Goal: Transaction & Acquisition: Purchase product/service

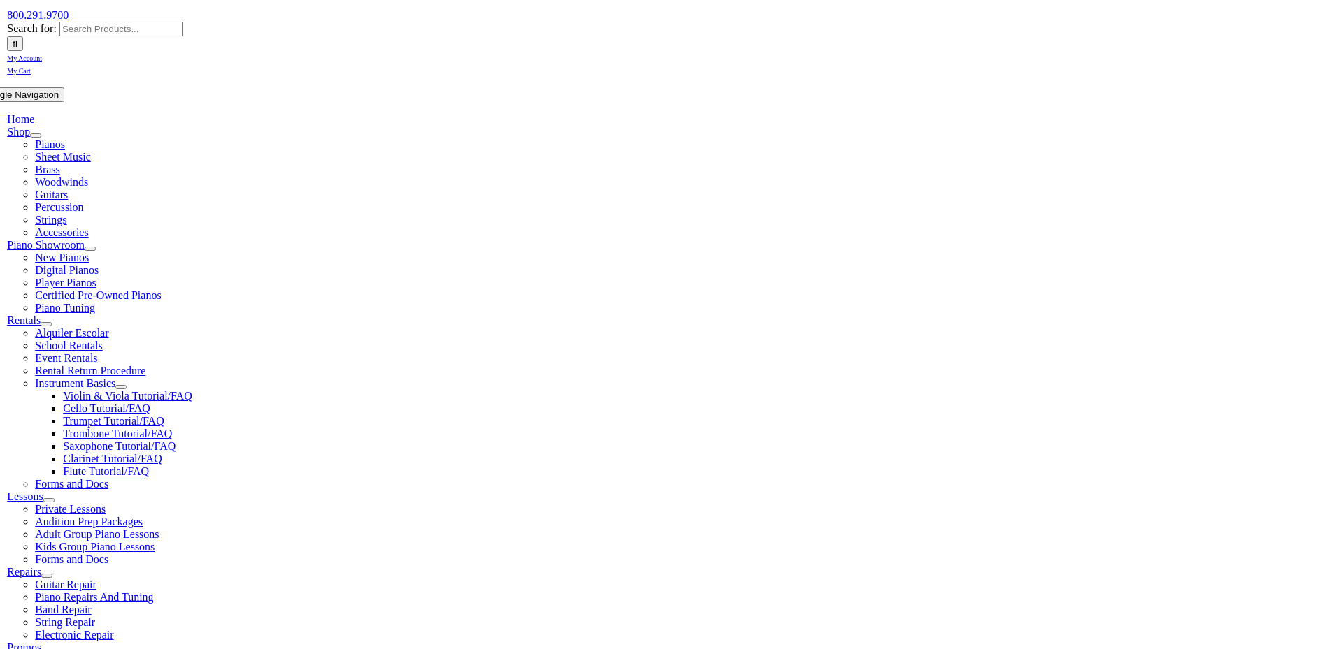
scroll to position [262, 0]
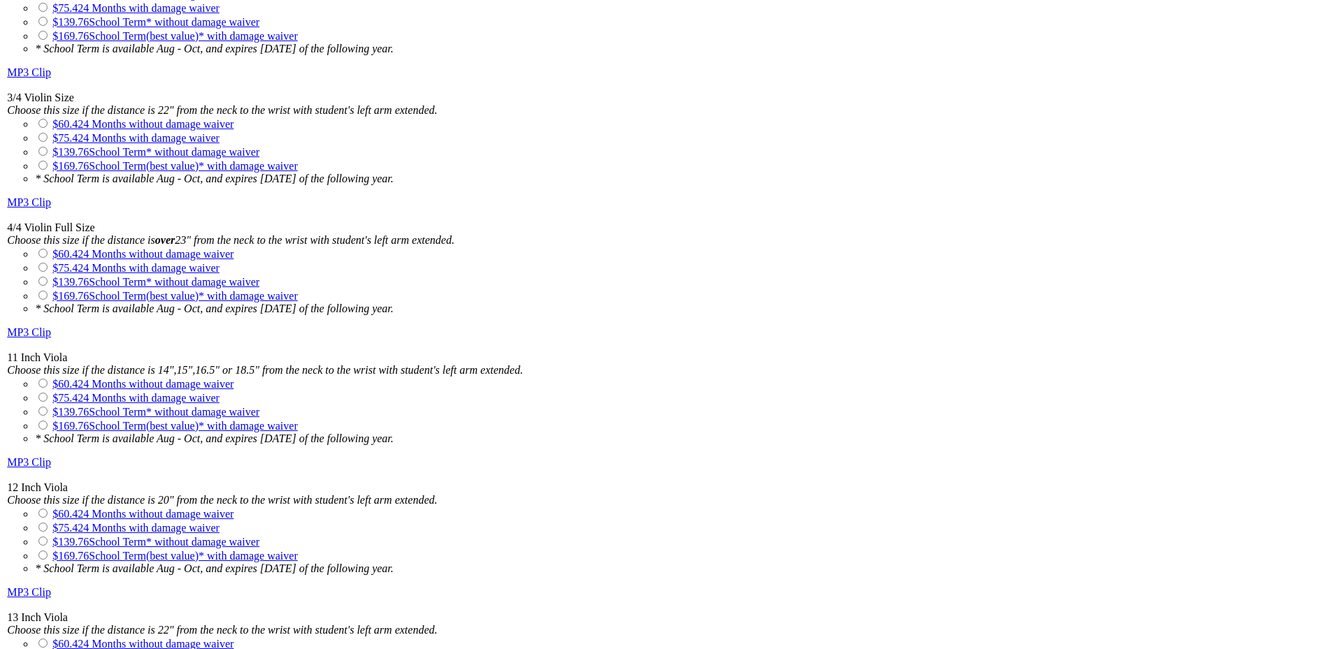
scroll to position [1485, 0]
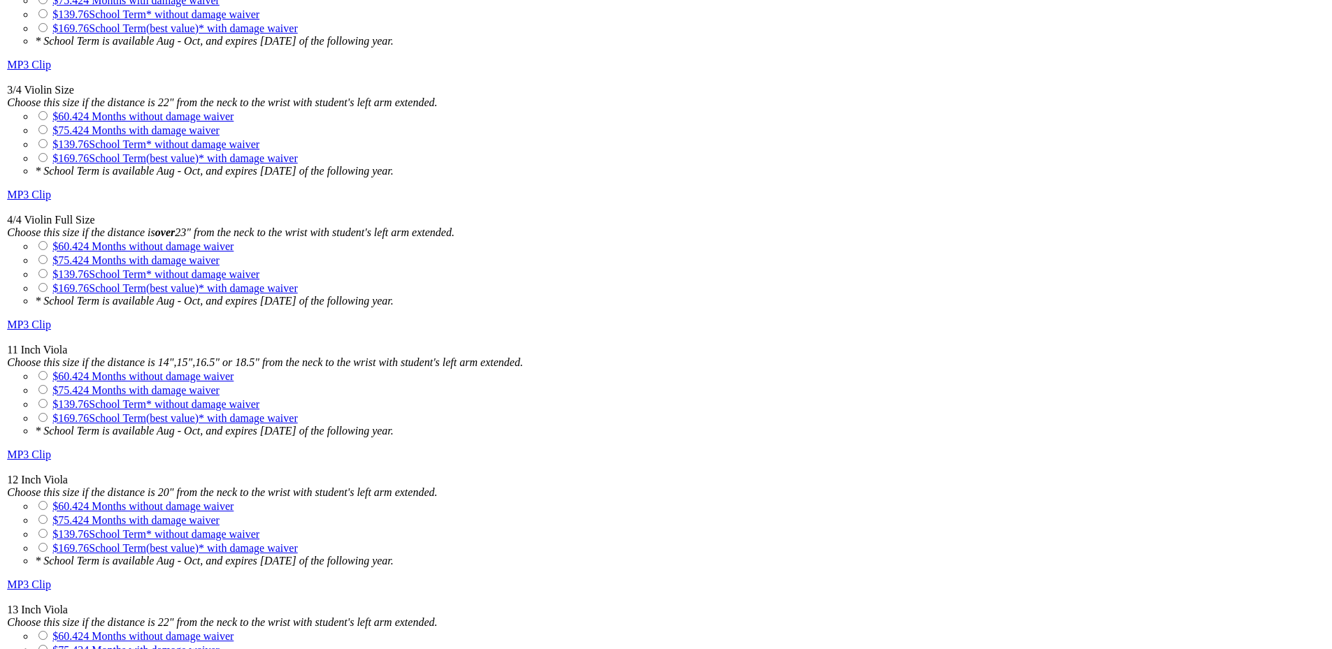
drag, startPoint x: 473, startPoint y: 320, endPoint x: 610, endPoint y: 335, distance: 137.8
